Goal: Task Accomplishment & Management: Manage account settings

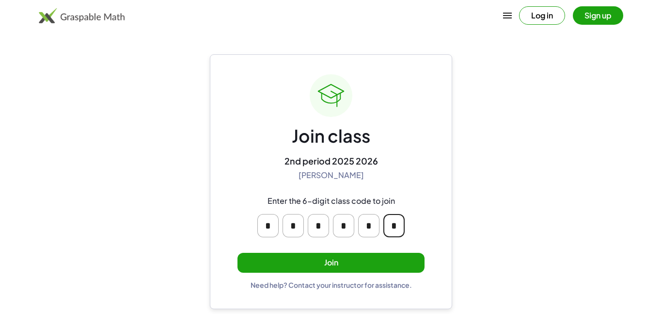
type input "*"
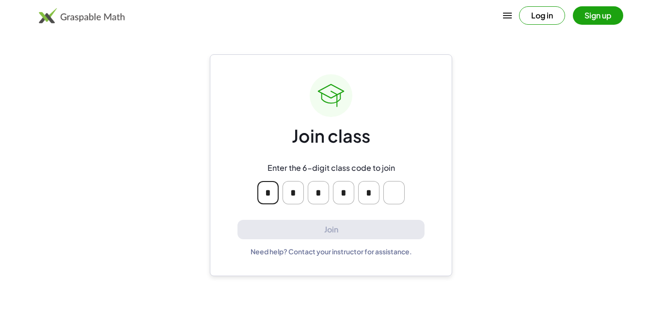
type input "*"
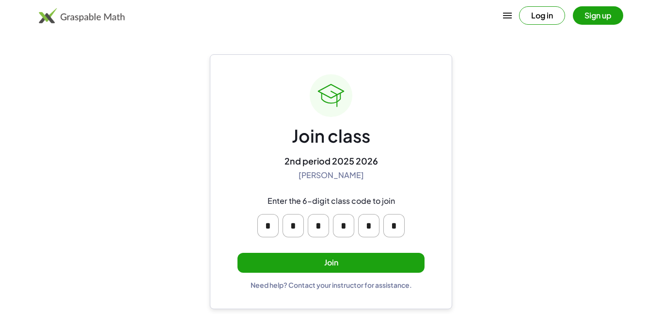
click at [318, 255] on button "Join" at bounding box center [330, 263] width 187 height 20
click at [271, 267] on button "Join" at bounding box center [330, 263] width 187 height 20
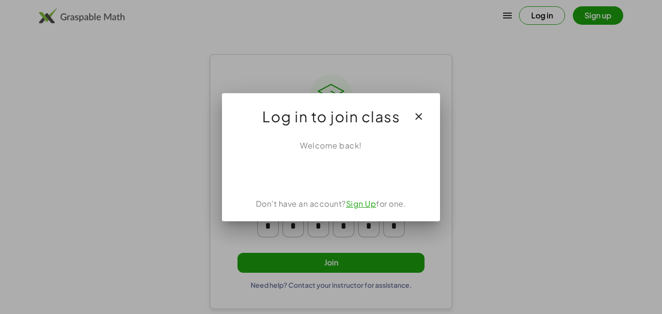
click at [358, 204] on link "Sign Up" at bounding box center [361, 203] width 31 height 10
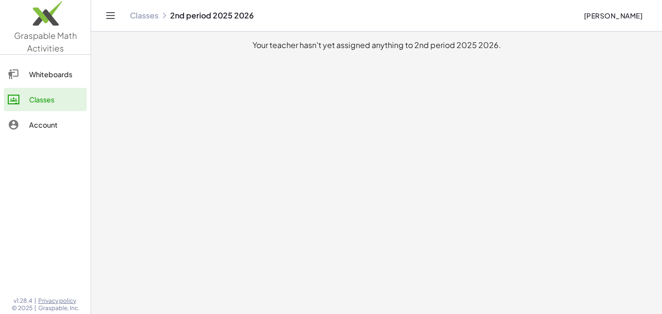
click at [65, 80] on link "Whiteboards" at bounding box center [45, 74] width 83 height 23
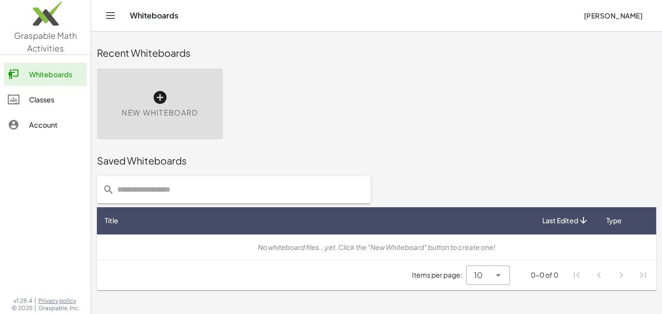
click at [55, 127] on div "Account" at bounding box center [56, 125] width 54 height 12
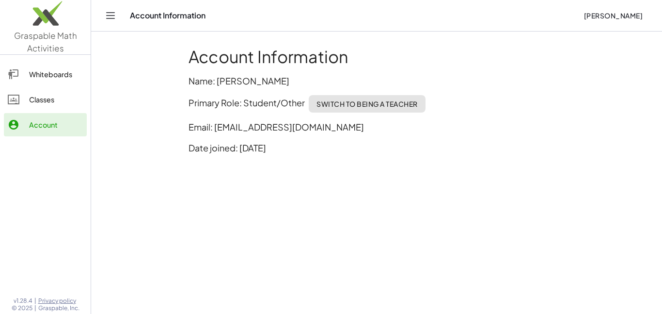
click at [61, 105] on link "Classes" at bounding box center [45, 99] width 83 height 23
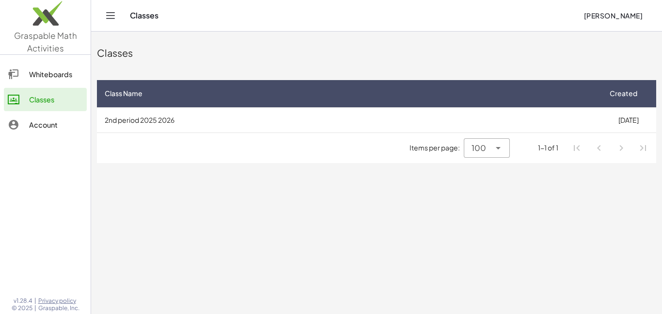
click at [476, 152] on span "100" at bounding box center [479, 148] width 15 height 12
click at [479, 229] on div "All" at bounding box center [487, 219] width 46 height 23
click at [486, 147] on span "All" at bounding box center [481, 148] width 9 height 12
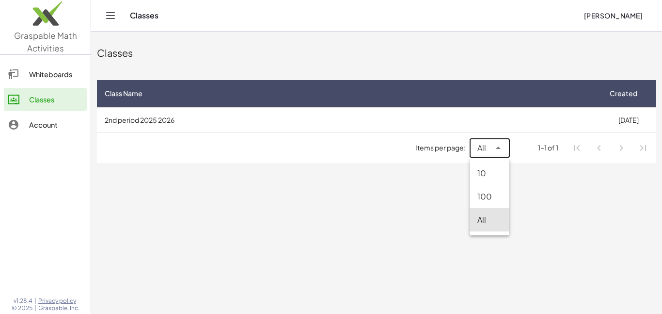
click at [484, 195] on div "100" at bounding box center [489, 196] width 24 height 12
type input "***"
click at [437, 115] on td "2nd period 2025 2026" at bounding box center [349, 119] width 504 height 25
